Goal: Communication & Community: Answer question/provide support

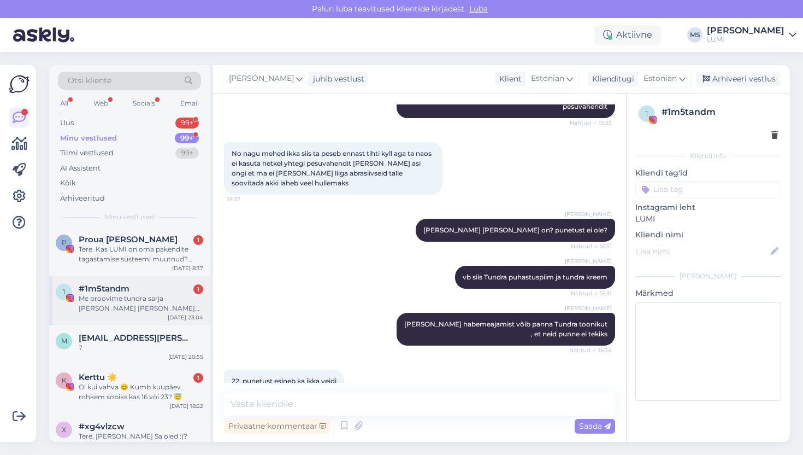
scroll to position [98, 0]
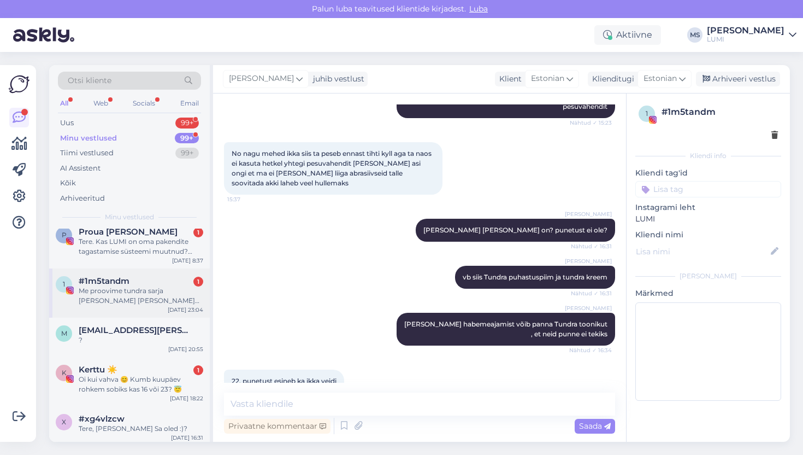
click at [140, 290] on div "Me proovime tundra sarja [PERSON_NAME] [PERSON_NAME] siis kuidas laks sellega🥰 …" at bounding box center [141, 296] width 125 height 20
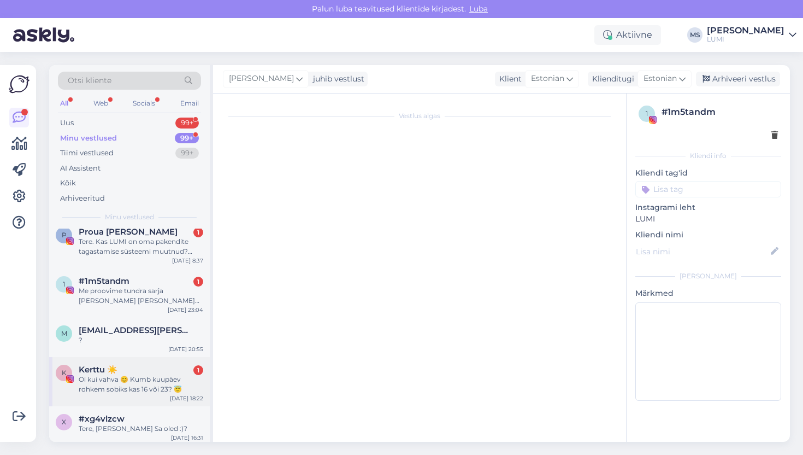
scroll to position [5709, 0]
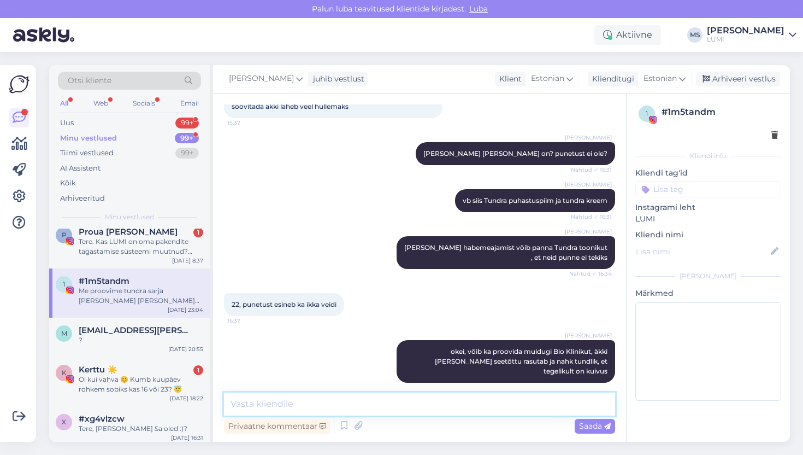
click at [301, 411] on textarea at bounding box center [419, 403] width 391 height 23
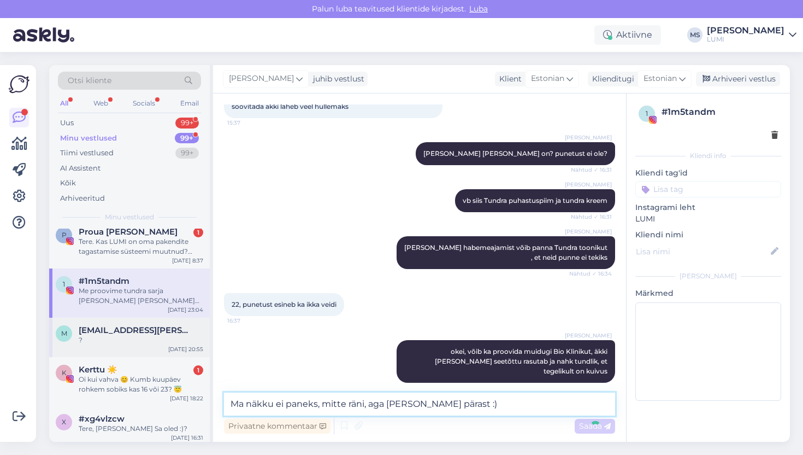
type textarea "Ma näkku ei paneks, mitte räni, aga [PERSON_NAME] pärast :)"
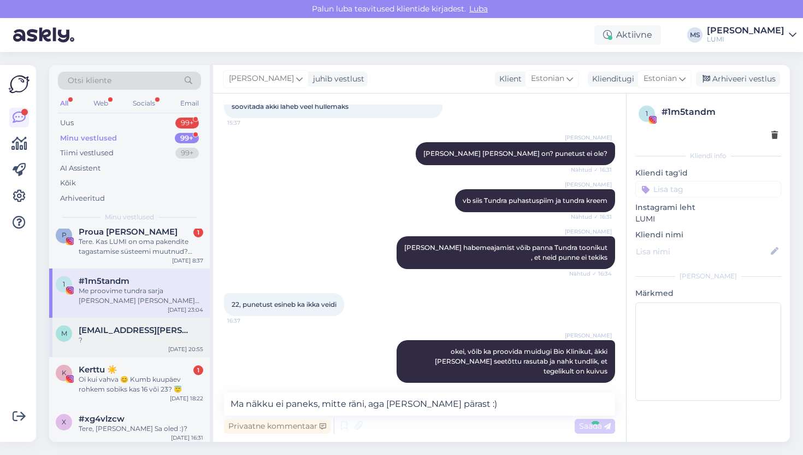
click at [94, 339] on div "?" at bounding box center [141, 340] width 125 height 10
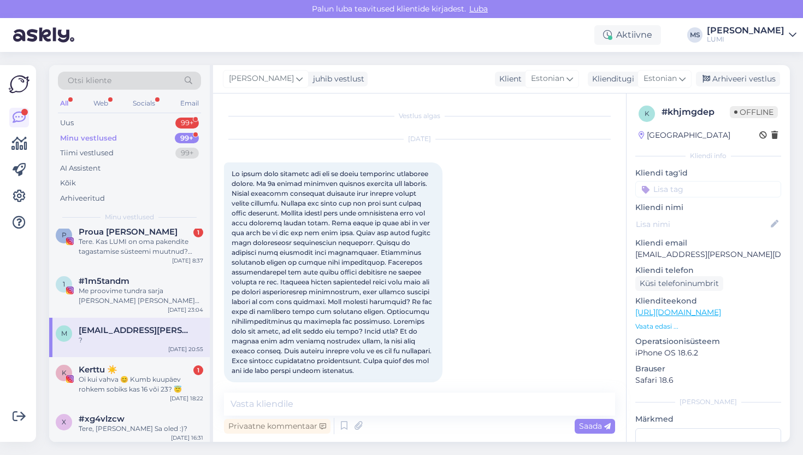
scroll to position [194, 0]
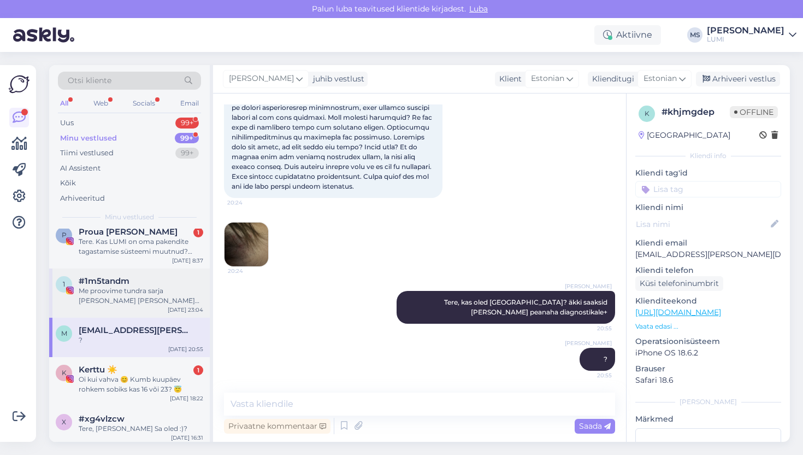
click at [119, 304] on div "Me proovime tundra sarja [PERSON_NAME] [PERSON_NAME] siis kuidas laks sellega🥰 …" at bounding box center [141, 296] width 125 height 20
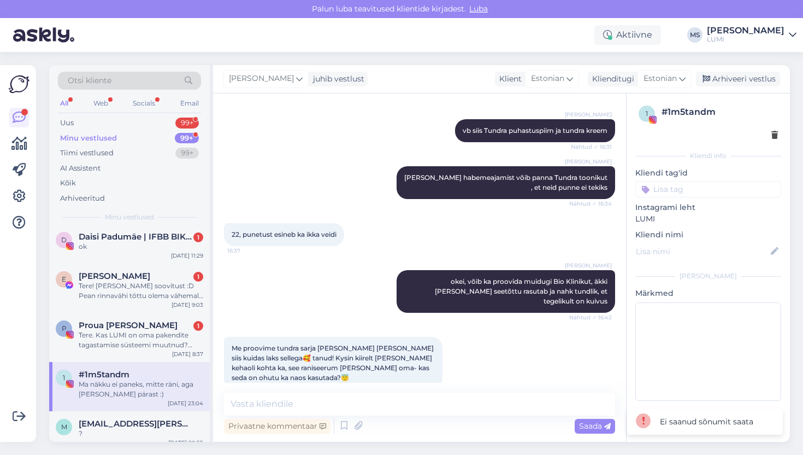
scroll to position [4, 0]
click at [156, 298] on div "Tere! [PERSON_NAME] soovitust :D Pean rinnavähi tõttu olema vähemalt 2a intensi…" at bounding box center [141, 291] width 125 height 20
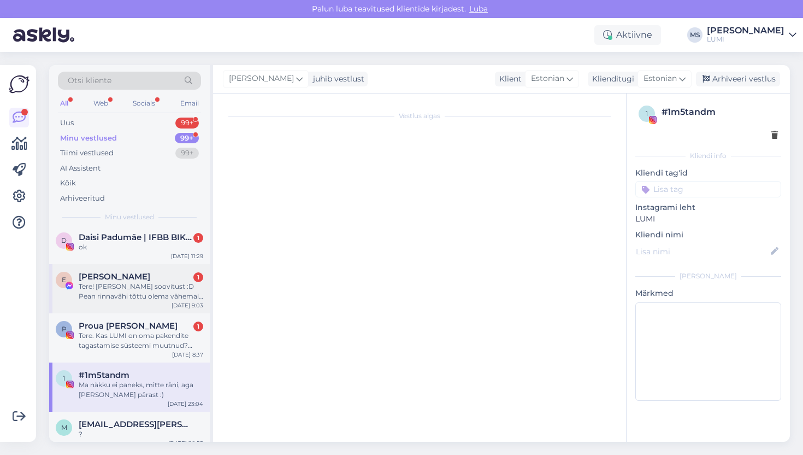
scroll to position [837, 0]
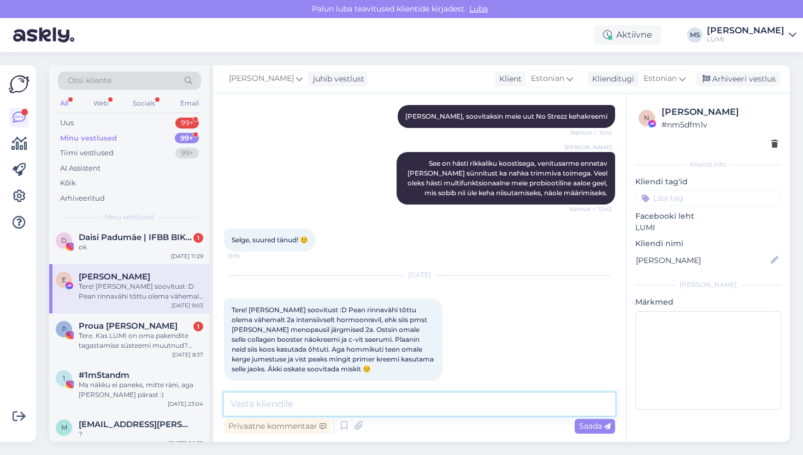
click at [319, 404] on textarea at bounding box center [419, 403] width 391 height 23
type textarea "Kas Sul tekib keemiaravi tõttu ka natuke punetust või tundlikkust näole?"
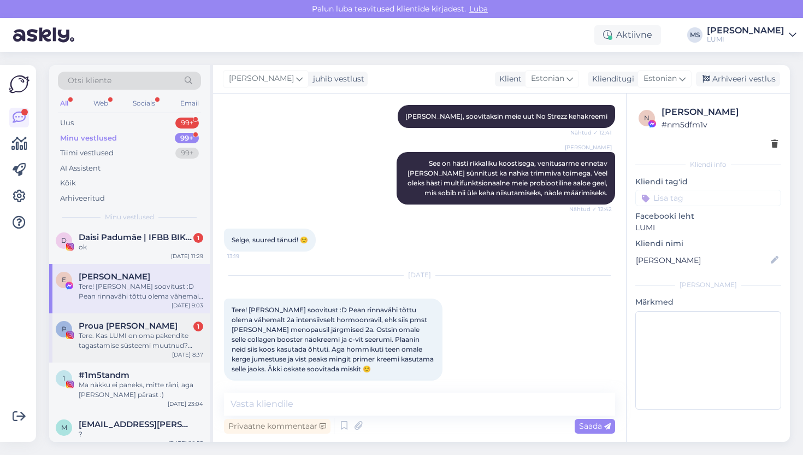
click at [113, 348] on div "Tere. Kas LUMI on oma pakendite tagastamise süsteemi muutnud? Mäletan, et kunag…" at bounding box center [141, 341] width 125 height 20
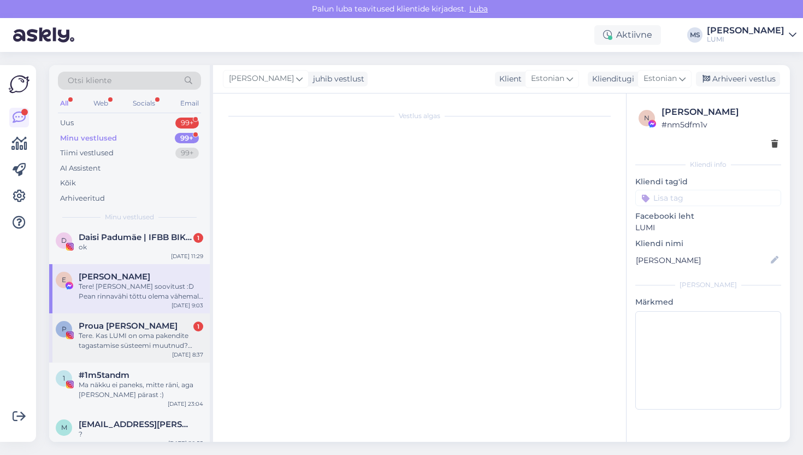
click at [113, 348] on div "Tere. Kas LUMI on oma pakendite tagastamise süsteemi muutnud? Mäletan, et kunag…" at bounding box center [141, 341] width 125 height 20
click at [148, 341] on div "Tere. Kas LUMI on oma pakendite tagastamise süsteemi muutnud? Mäletan, et kunag…" at bounding box center [141, 341] width 125 height 20
click at [140, 340] on div "Tere. Kas LUMI on oma pakendite tagastamise süsteemi muutnud? Mäletan, et kunag…" at bounding box center [141, 341] width 125 height 20
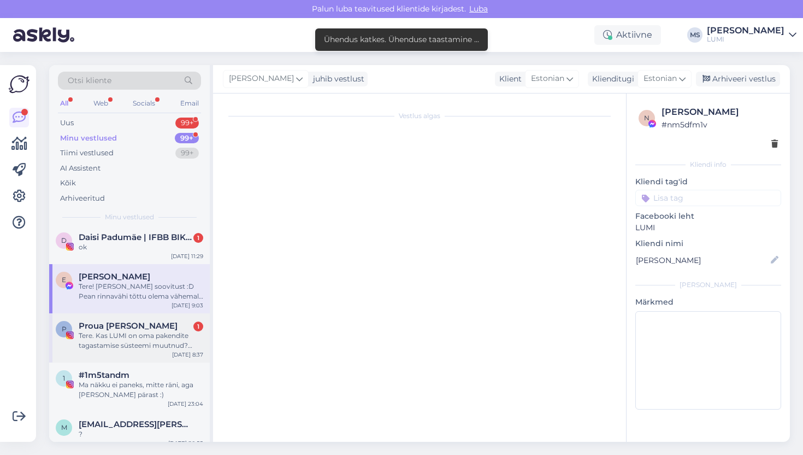
click at [154, 322] on div "Proua Teisipäev 1" at bounding box center [141, 326] width 125 height 10
click at [158, 343] on div "Tere. Kas LUMI on oma pakendite tagastamise süsteemi muutnud? Mäletan, et kunag…" at bounding box center [141, 341] width 125 height 20
click at [170, 349] on div "Tere. Kas LUMI on oma pakendite tagastamise süsteemi muutnud? Mäletan, et kunag…" at bounding box center [141, 341] width 125 height 20
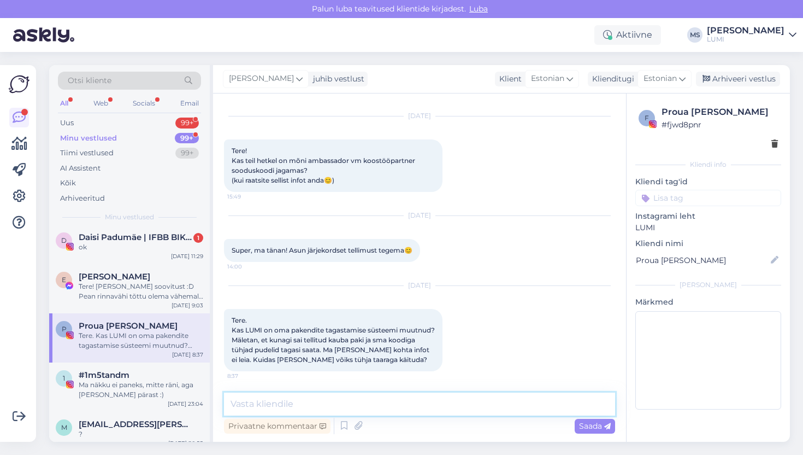
click at [275, 405] on textarea at bounding box center [419, 403] width 391 height 23
type textarea "Tere, jah. Soovitame sorteerida vastavatesse kogumiskonteineritesse."
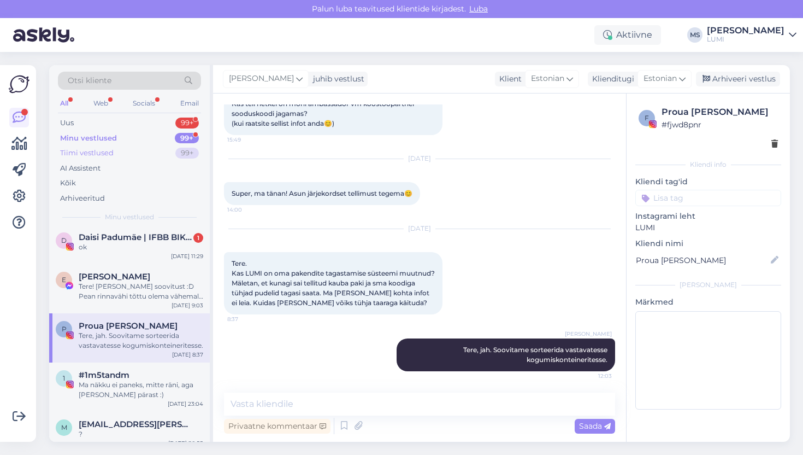
click at [97, 148] on div "Tiimi vestlused" at bounding box center [87, 153] width 54 height 11
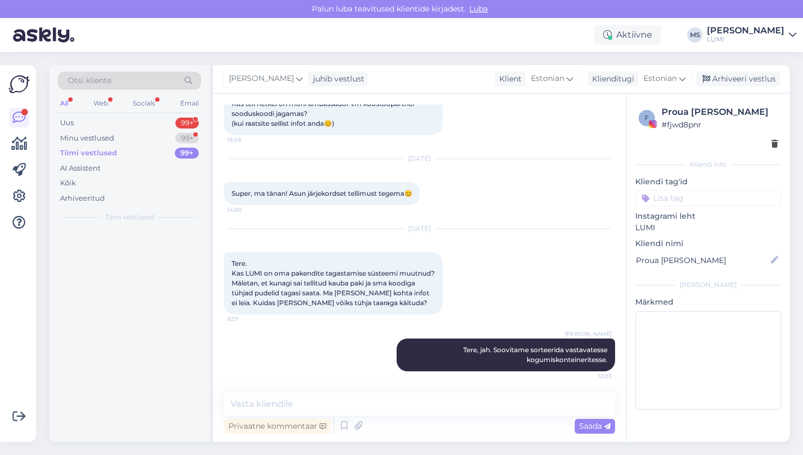
scroll to position [0, 0]
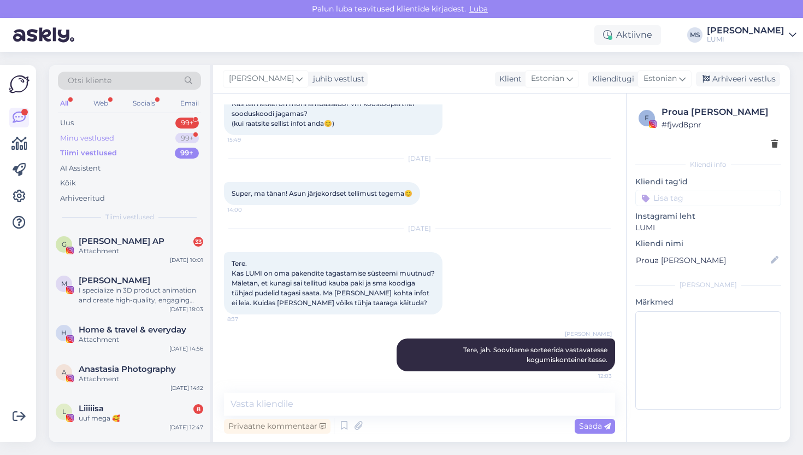
click at [93, 137] on div "Minu vestlused" at bounding box center [87, 138] width 54 height 11
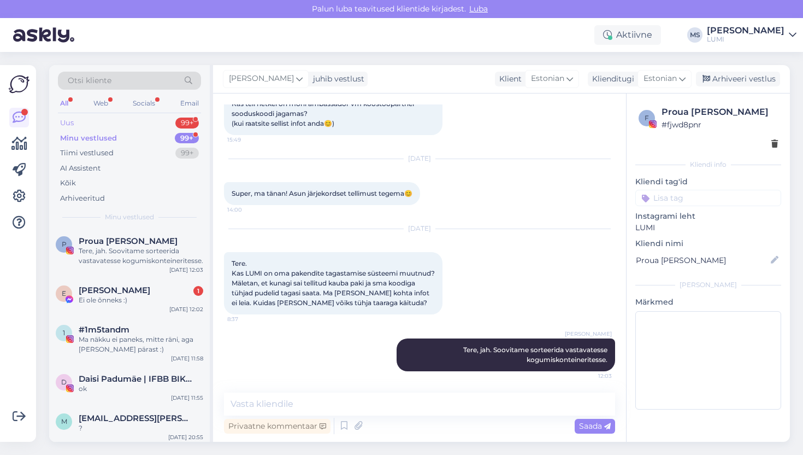
click at [82, 127] on div "Uus 99+" at bounding box center [129, 122] width 143 height 15
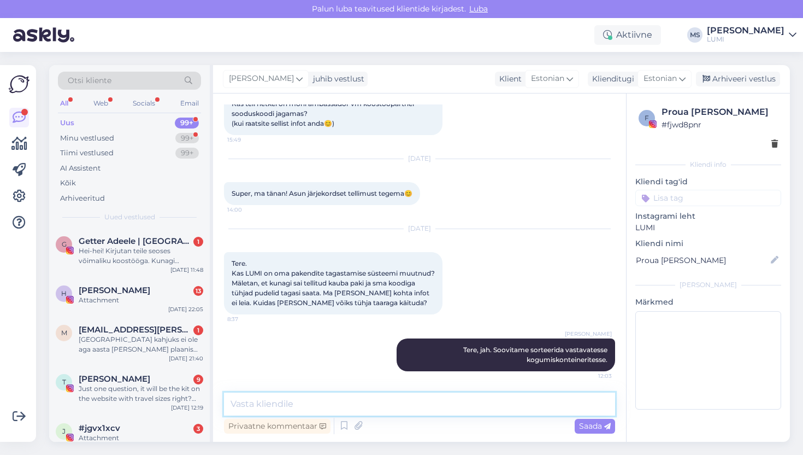
click at [275, 402] on textarea at bounding box center [419, 403] width 391 height 23
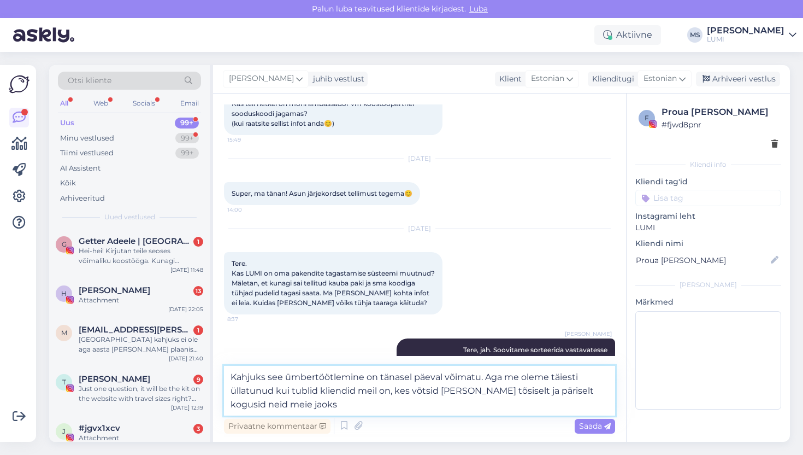
type textarea "Kahjuks see ümbertöötlemine on tänasel päeval võimatu. Aga me oleme täiesti üll…"
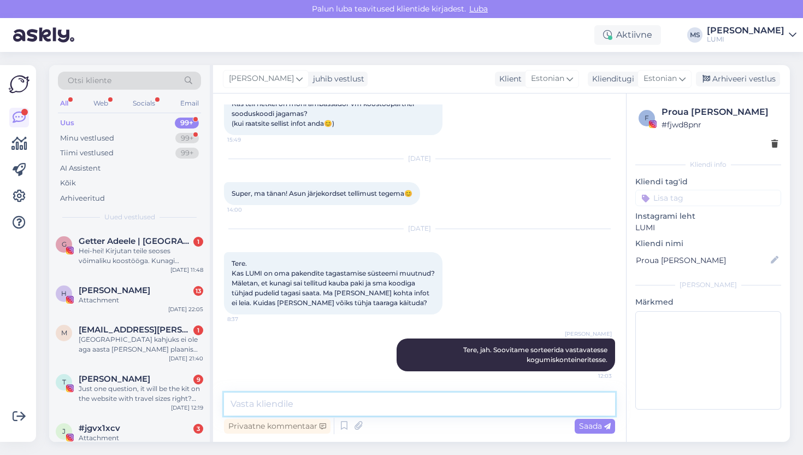
scroll to position [1986, 0]
